Goal: Task Accomplishment & Management: Complete application form

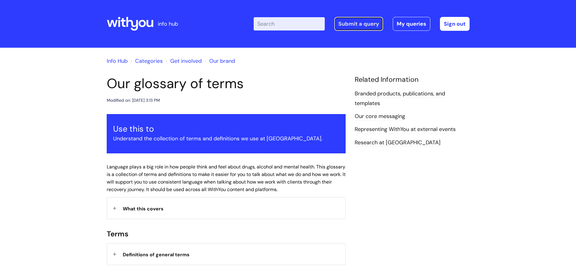
click at [347, 21] on link "Submit a query" at bounding box center [358, 24] width 49 height 14
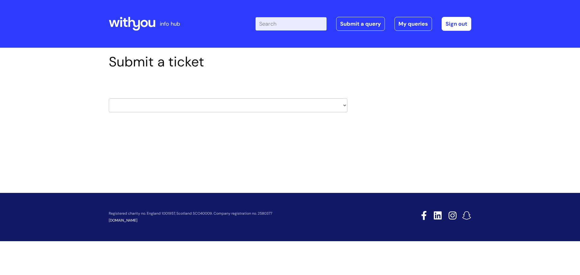
click at [167, 110] on select "HR / People IT and Support Clinical Drug Alerts Finance Accounts Data Support T…" at bounding box center [228, 106] width 239 height 14
select select "information_requests_&_reports_-_data_analysts"
click at [109, 99] on select "HR / People IT and Support Clinical Drug Alerts Finance Accounts Data Support T…" at bounding box center [228, 106] width 239 height 14
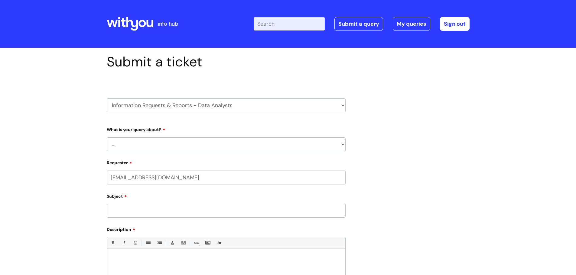
select select "80004286581"
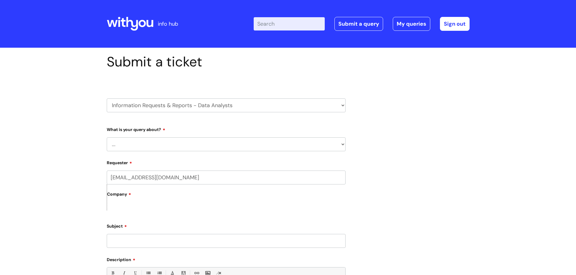
click at [214, 106] on select "HR / People IT and Support Clinical Drug Alerts Finance Accounts Data Support T…" at bounding box center [226, 106] width 239 height 14
click at [31, 184] on div "Submit a ticket HR / People IT and Support Clinical Drug Alerts Finance Account…" at bounding box center [288, 238] width 576 height 380
click at [172, 142] on select "... Existing (non-Nebula) Report Nebula Reports Understanding Data" at bounding box center [226, 145] width 239 height 14
click at [180, 102] on select "HR / People IT and Support Clinical Drug Alerts Finance Accounts Data Support T…" at bounding box center [226, 106] width 239 height 14
select select "data_protection"
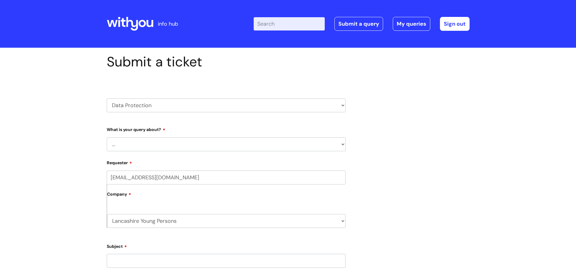
click at [107, 99] on select "HR / People IT and Support Clinical Drug Alerts Finance Accounts Data Support T…" at bounding box center [226, 106] width 239 height 14
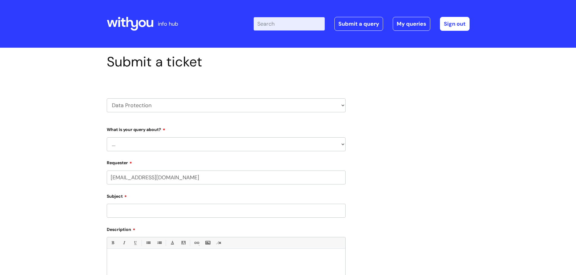
select select "80004286581"
drag, startPoint x: 0, startPoint y: 0, endPoint x: 147, endPoint y: 141, distance: 203.5
click at [147, 141] on select "... Data Protection Impact Assessment IG/Data breach Information Sharing Agreem…" at bounding box center [226, 145] width 239 height 14
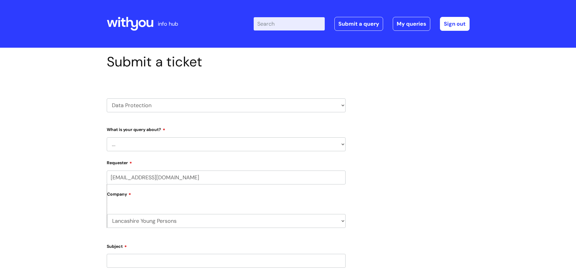
click at [107, 138] on select "... Data Protection Impact Assessment IG/Data breach Information Sharing Agreem…" at bounding box center [226, 145] width 239 height 14
click at [31, 223] on div "Submit a ticket HR / People IT and Support Clinical Drug Alerts Finance Account…" at bounding box center [288, 238] width 576 height 380
click at [131, 254] on div "Subject" at bounding box center [226, 255] width 239 height 27
click at [125, 259] on input "Subject" at bounding box center [226, 261] width 239 height 14
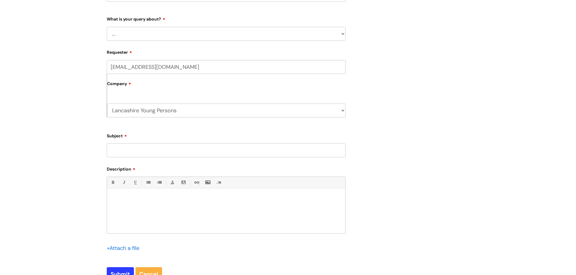
scroll to position [121, 0]
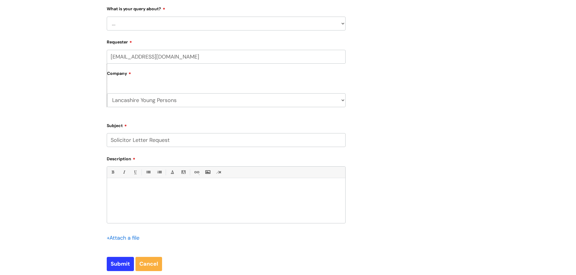
type input "Solicitor Letter Request"
click at [158, 200] on div at bounding box center [226, 203] width 238 height 42
paste div
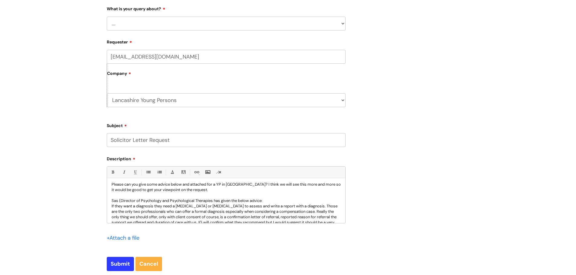
scroll to position [0, 0]
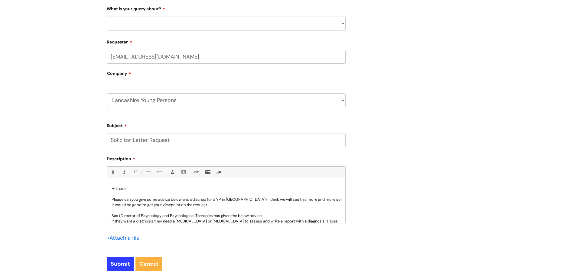
click at [202, 206] on p "Please can you give some advice below and attached for a YP in Lancs? I think w…" at bounding box center [226, 202] width 229 height 11
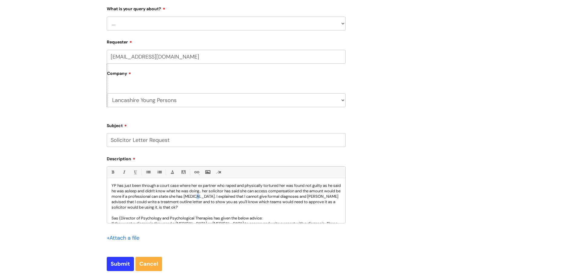
click at [229, 196] on p "YP has just been through a court case where her ex partner who raped and physic…" at bounding box center [226, 196] width 229 height 27
click at [271, 199] on p "YP has just been through a court case where her ex partner who raped and physic…" at bounding box center [226, 196] width 229 height 27
click at [154, 202] on p "YP has just been through a court case where her ex partner who raped and physic…" at bounding box center [226, 196] width 229 height 27
click at [270, 206] on p "YP has just been through a court case where her ex partner who raped and physic…" at bounding box center [226, 196] width 229 height 27
click at [154, 201] on p "YP has just been through a court case where her ex partner who raped and physic…" at bounding box center [226, 196] width 229 height 27
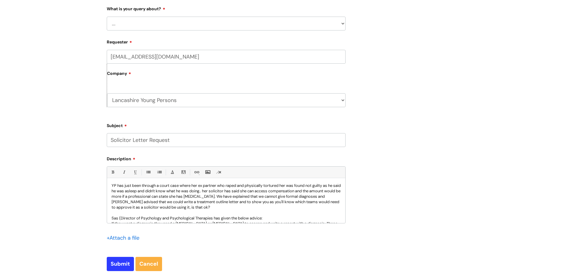
click at [127, 203] on p "YP has just been through a court case where her ex partner who raped and physic…" at bounding box center [226, 196] width 229 height 27
click at [197, 209] on p "YP has just been through a court case where her ex partner who raped and physic…" at bounding box center [226, 196] width 229 height 27
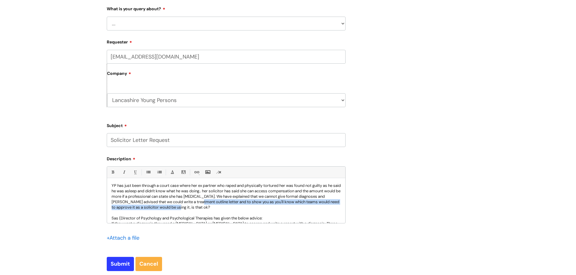
drag, startPoint x: 215, startPoint y: 209, endPoint x: 225, endPoint y: 204, distance: 11.6
click at [225, 204] on p "YP has just been through a court case where her ex partner who raped and physic…" at bounding box center [226, 196] width 229 height 27
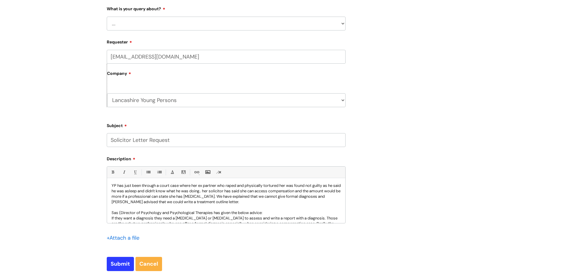
click at [220, 202] on p "YP has just been through a court case where her ex partner who raped and physic…" at bounding box center [226, 194] width 229 height 22
click at [259, 203] on p "YP has just been through a court case where her ex partner who raped and physic…" at bounding box center [226, 194] width 229 height 22
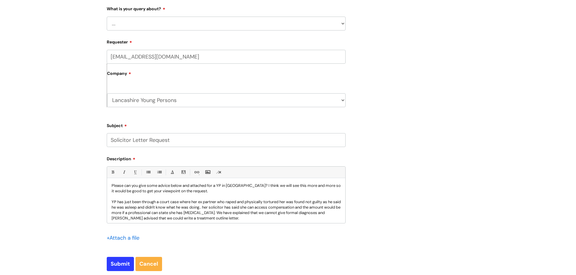
scroll to position [0, 0]
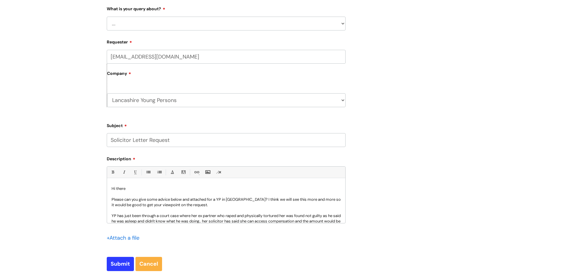
click at [198, 206] on p "Please can you give some advice below and attached for a YP in Lancs? I think w…" at bounding box center [226, 202] width 229 height 11
click at [224, 59] on input "grace.willsher@wearewithyou.org.uk" at bounding box center [226, 57] width 239 height 14
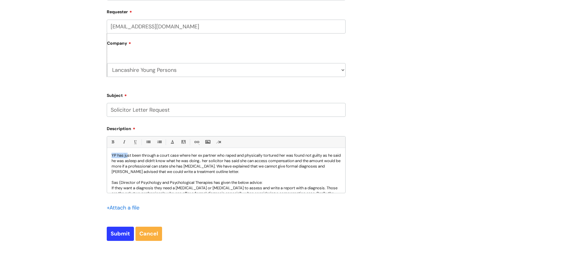
scroll to position [27, 0]
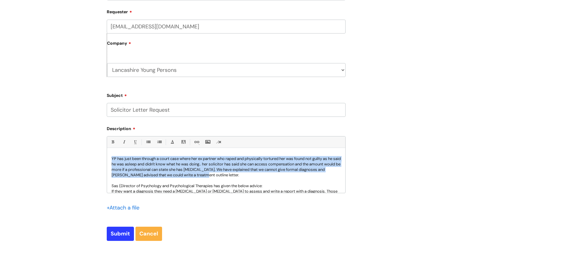
drag, startPoint x: 111, startPoint y: 155, endPoint x: 244, endPoint y: 176, distance: 134.9
click at [244, 176] on div "Hi there Please can you give some advice below and attached for a YP in Lancs? …" at bounding box center [226, 172] width 238 height 42
drag, startPoint x: 122, startPoint y: 141, endPoint x: 108, endPoint y: 142, distance: 14.6
click at [122, 141] on link "Italic (Ctrl-I)" at bounding box center [124, 142] width 8 height 8
click at [115, 141] on link "Bold (Ctrl-B)" at bounding box center [113, 142] width 8 height 8
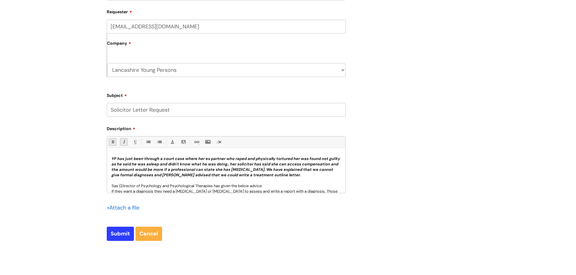
click at [250, 182] on p at bounding box center [226, 180] width 229 height 5
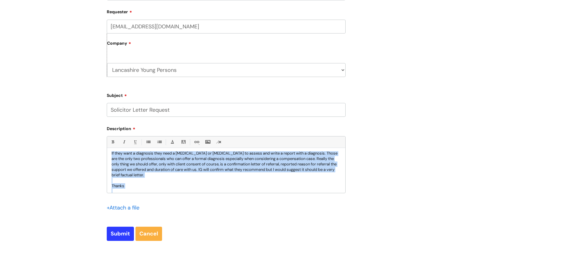
scroll to position [76, 0]
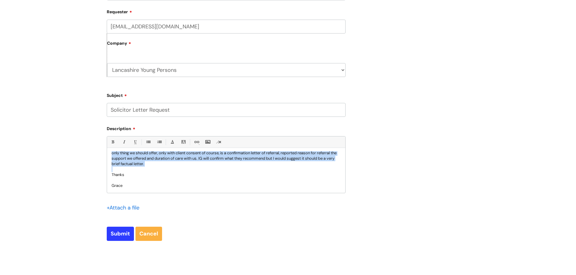
drag, startPoint x: 111, startPoint y: 173, endPoint x: 164, endPoint y: 168, distance: 53.4
click at [164, 168] on div "Hi there Please can you give some advice below and attached for a YP in Lancs? …" at bounding box center [226, 172] width 238 height 42
click at [122, 144] on link "Italic (Ctrl-I)" at bounding box center [124, 142] width 8 height 8
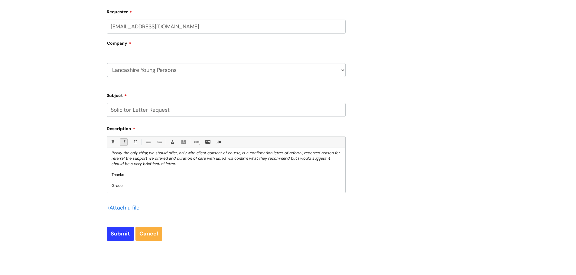
click at [192, 176] on p "Thanks" at bounding box center [226, 174] width 229 height 5
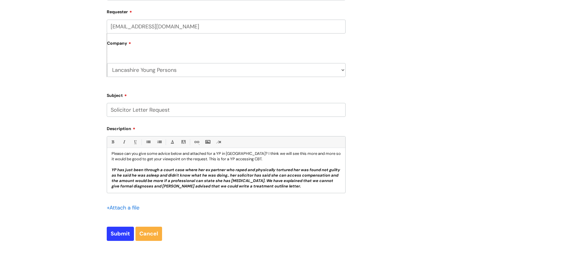
scroll to position [0, 0]
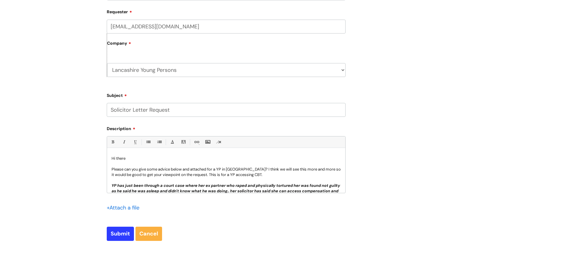
click at [223, 26] on input "grace.willsher@wearewithyou.org.uk" at bounding box center [226, 27] width 239 height 14
type input "grace.willsher@wearewithyou.org.uk"
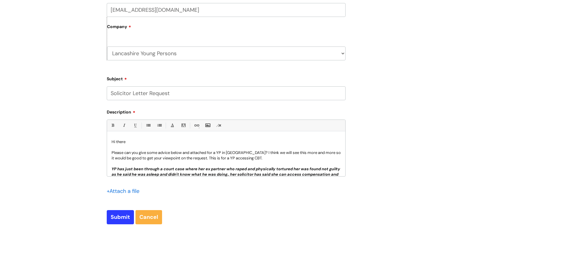
scroll to position [181, 0]
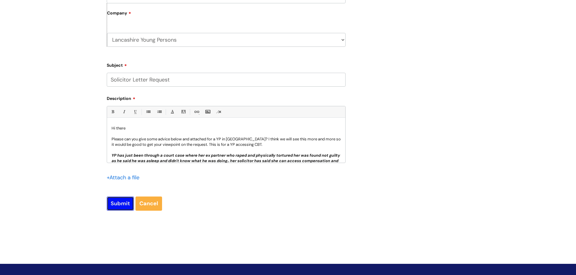
click at [114, 204] on input "Submit" at bounding box center [120, 204] width 27 height 14
drag, startPoint x: 161, startPoint y: 187, endPoint x: 181, endPoint y: 174, distance: 23.4
click at [181, 174] on div "+ Attach a file" at bounding box center [226, 181] width 239 height 17
click at [120, 178] on input "file" at bounding box center [122, 178] width 30 height 8
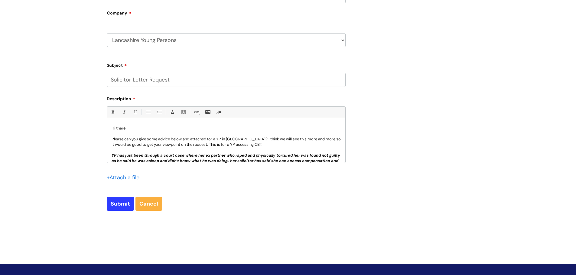
click at [67, 180] on div "Submit a ticket HR / People IT and Support Clinical Drug Alerts Finance Account…" at bounding box center [288, 50] width 576 height 391
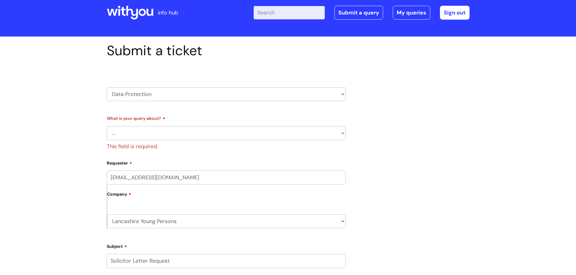
scroll to position [162, 0]
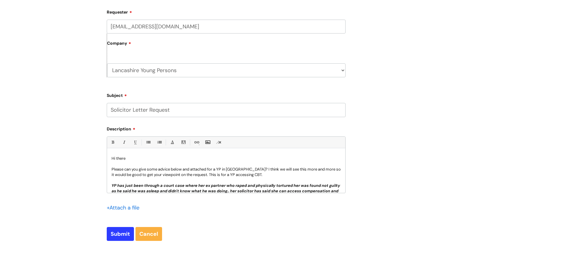
click at [120, 203] on div "+ Attach a file" at bounding box center [125, 208] width 36 height 10
click at [119, 208] on input "file" at bounding box center [122, 208] width 30 height 8
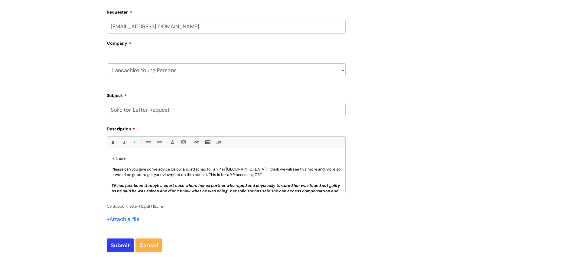
click at [166, 155] on div "Hi there Please can you give some advice below and attached for a YP in Lancs? …" at bounding box center [226, 172] width 238 height 42
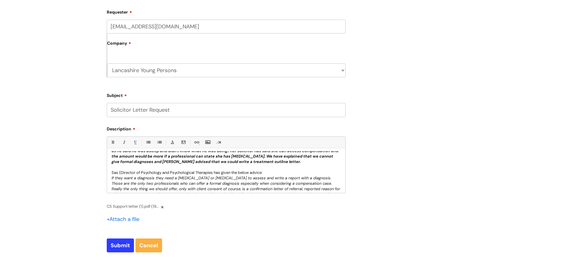
scroll to position [76, 0]
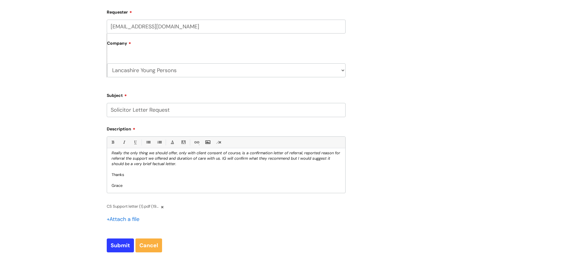
click at [145, 186] on p "Grace" at bounding box center [226, 185] width 229 height 5
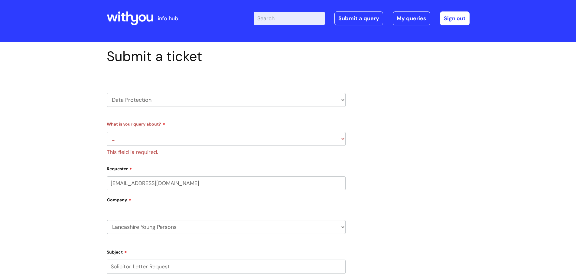
scroll to position [0, 0]
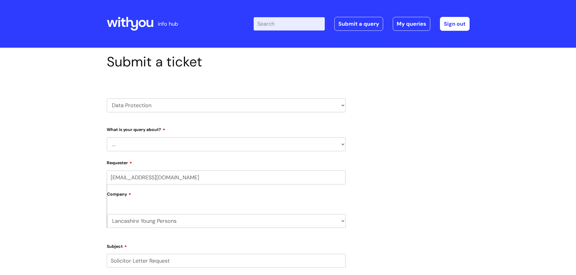
click at [164, 144] on select "... Data Protection Impact Assessment IG/Data breach Information Sharing Agreem…" at bounding box center [226, 145] width 239 height 14
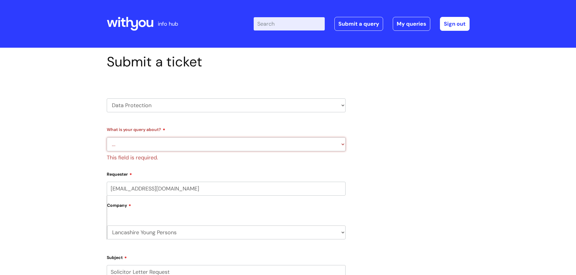
select select "Subject Access Request"
click at [107, 138] on select "... Data Protection Impact Assessment IG/Data breach Information Sharing Agreem…" at bounding box center [226, 145] width 239 height 14
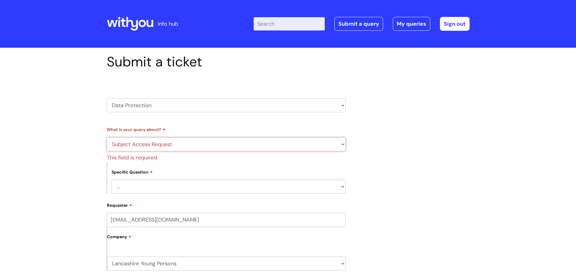
click at [144, 150] on select "... Data Protection Impact Assessment IG/Data breach Information Sharing Agreem…" at bounding box center [226, 145] width 239 height 14
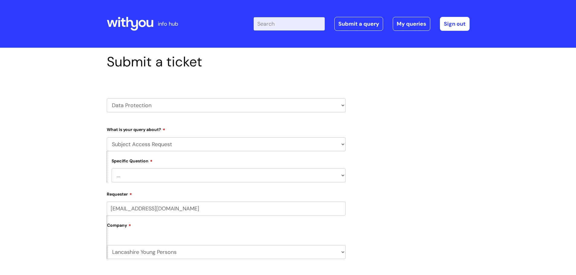
click at [38, 203] on div "Submit a ticket HR / People IT and Support Clinical Drug Alerts Finance Account…" at bounding box center [288, 259] width 576 height 422
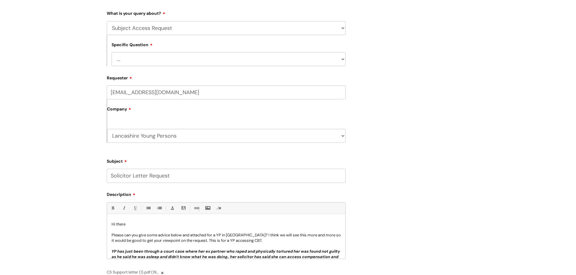
scroll to position [121, 0]
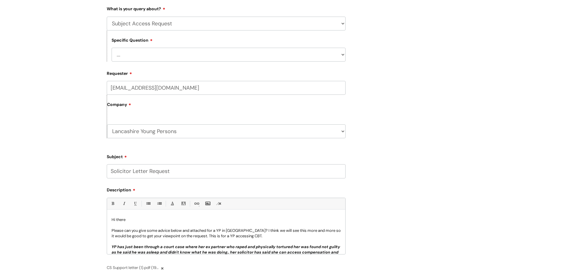
click at [154, 60] on select "... New Request Ongoing request" at bounding box center [229, 55] width 234 height 14
select select "New Request"
click at [112, 48] on select "... New Request Ongoing request" at bounding box center [229, 55] width 234 height 14
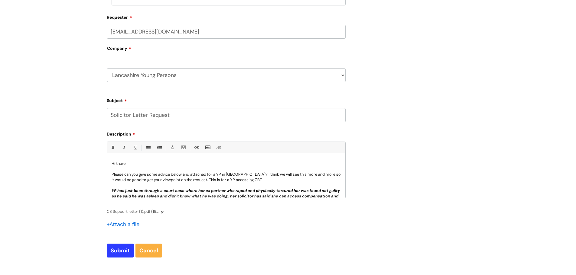
scroll to position [212, 0]
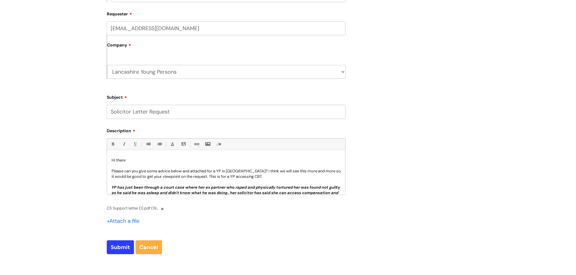
click at [200, 108] on input "Solicitor Letter Request" at bounding box center [226, 112] width 239 height 14
type input "Solicitor Letter Request - not a SAR but wasn't sure what option to choose on t…"
click at [114, 248] on input "Submit" at bounding box center [120, 248] width 27 height 14
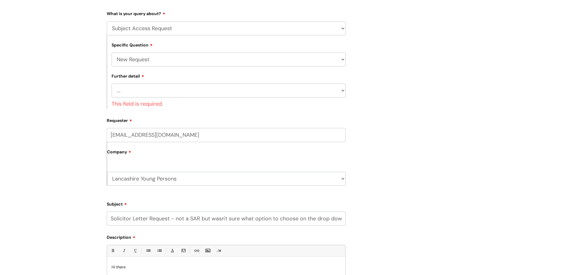
scroll to position [91, 0]
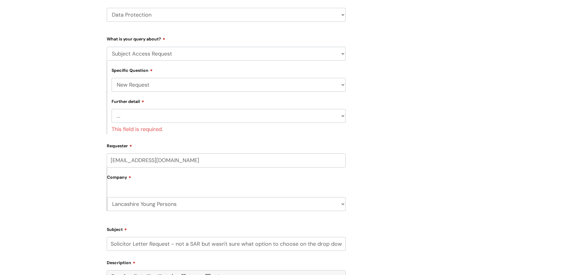
click at [135, 114] on select "... Another type of information request Coroner/deceased service user request S…" at bounding box center [229, 116] width 234 height 14
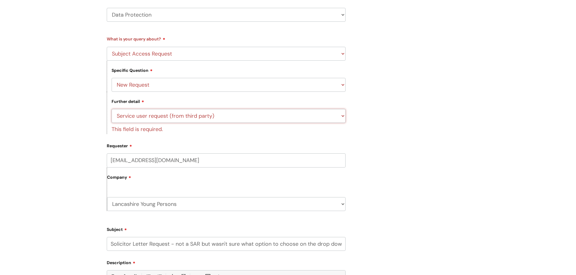
click at [112, 109] on select "... Another type of information request Coroner/deceased service user request S…" at bounding box center [229, 116] width 234 height 14
click at [72, 191] on div "Submit a ticket HR / People IT and Support Clinical Drug Alerts Finance Account…" at bounding box center [288, 189] width 576 height 465
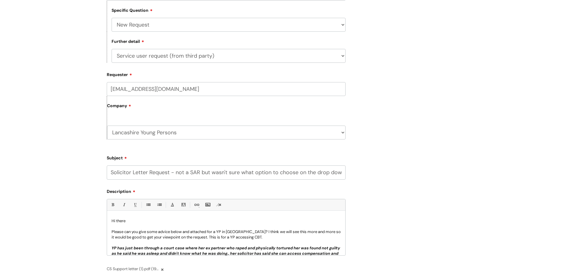
scroll to position [151, 0]
click at [197, 55] on select "... Another type of information request Coroner/deceased service user request S…" at bounding box center [229, 56] width 234 height 14
click at [43, 120] on div "Submit a ticket HR / People IT and Support Clinical Drug Alerts Finance Account…" at bounding box center [288, 123] width 576 height 453
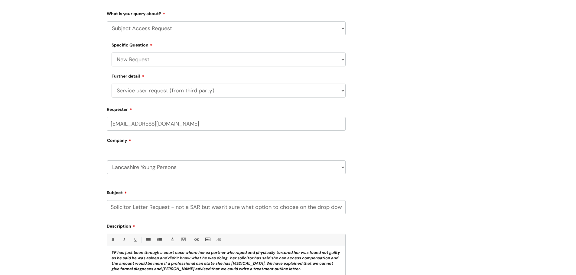
scroll to position [111, 0]
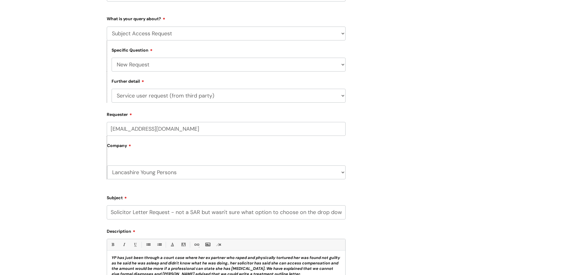
click at [160, 88] on div "Further detail ... Another type of information request Coroner/deceased service…" at bounding box center [226, 87] width 239 height 31
click at [154, 100] on select "... Another type of information request Coroner/deceased service user request S…" at bounding box center [229, 96] width 234 height 14
select select "Service user request (direct)"
click at [112, 89] on select "... Another type of information request Coroner/deceased service user request S…" at bounding box center [229, 96] width 234 height 14
click at [66, 187] on div "Submit a ticket HR / People IT and Support Clinical Drug Alerts Finance Account…" at bounding box center [288, 163] width 576 height 453
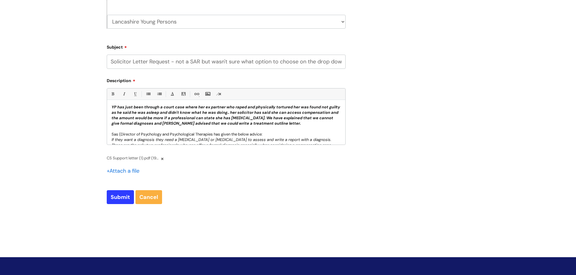
scroll to position [292, 0]
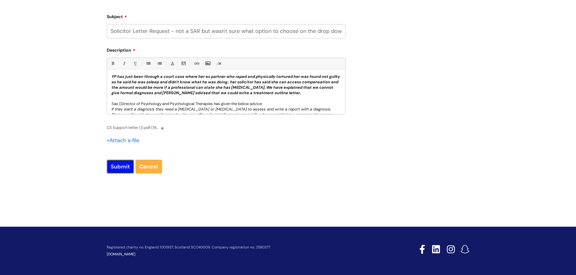
click at [114, 172] on input "Submit" at bounding box center [120, 167] width 27 height 14
type input "Please Wait..."
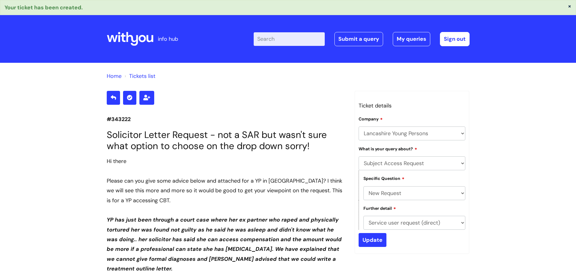
select select "Subject Access Request"
select select "New Request"
select select "Service user request (direct)"
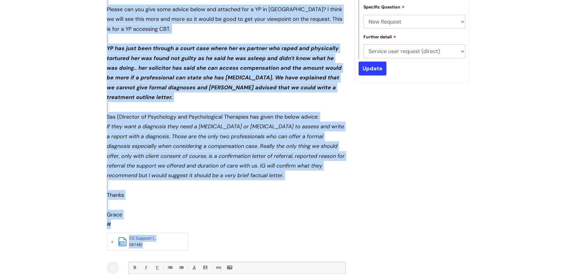
scroll to position [212, 0]
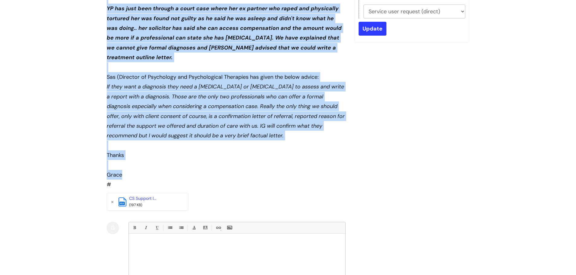
drag, startPoint x: 106, startPoint y: 118, endPoint x: 274, endPoint y: 162, distance: 174.3
click at [274, 162] on div "#343222 Solicitor Letter Request - not a SAR but wasn't sure what option to cho…" at bounding box center [226, 116] width 248 height 475
copy section "#868911 Loremipsu Dolors Ametcon - adi e SED doe temp'i utla etdo magnaa en adm…"
drag, startPoint x: 275, startPoint y: 163, endPoint x: 293, endPoint y: 162, distance: 17.9
click at [275, 170] on div "Grace" at bounding box center [226, 175] width 239 height 10
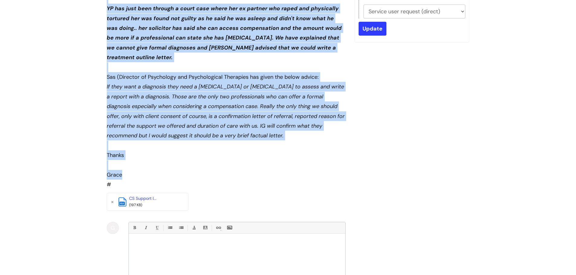
copy section "#868911 Loremipsu Dolors Ametcon - adi e SED doe temp'i utla etdo magnaa en adm…"
